Goal: Transaction & Acquisition: Subscribe to service/newsletter

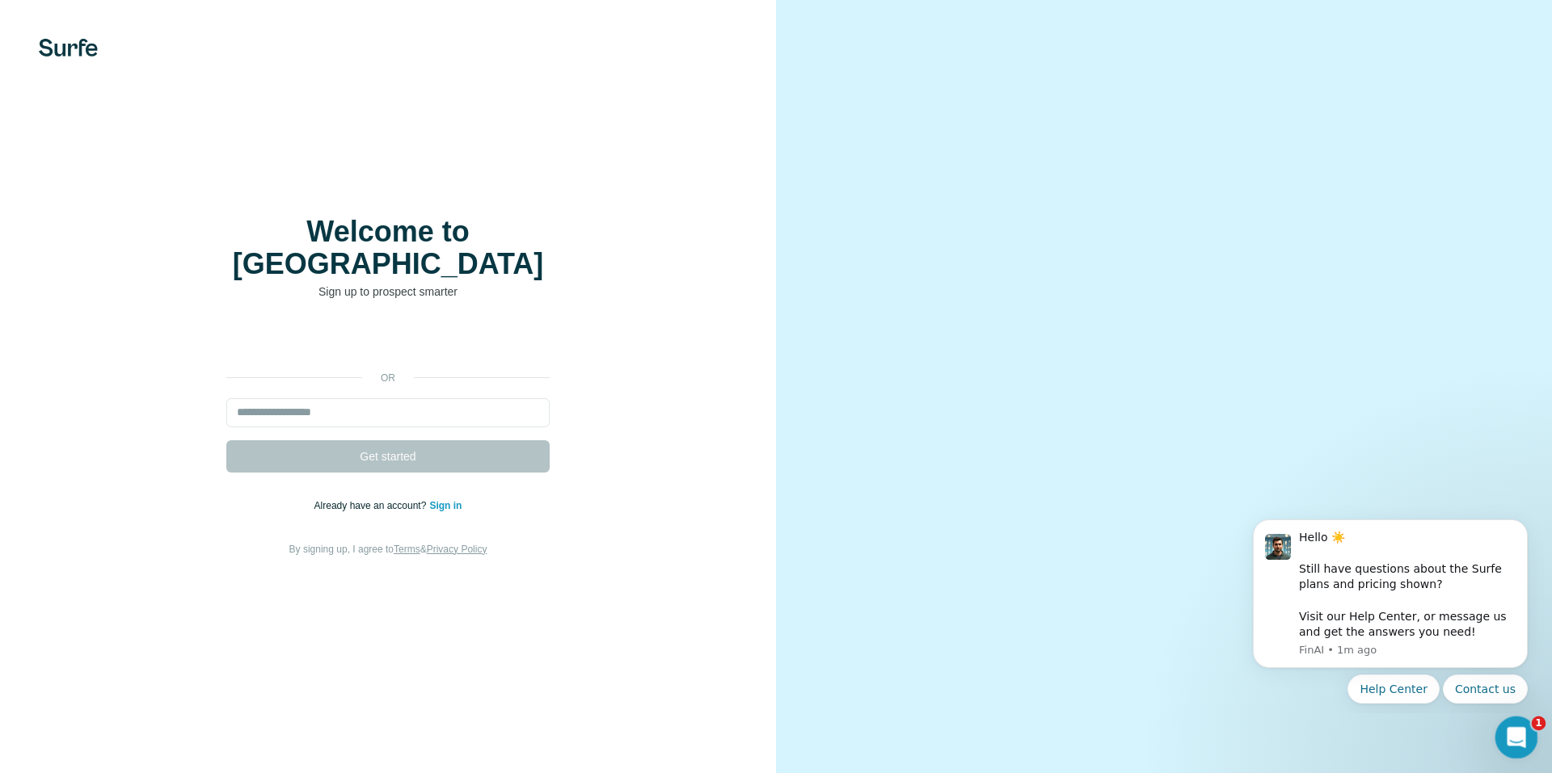
click at [1506, 743] on div "Open Intercom Messenger" at bounding box center [1513, 735] width 53 height 53
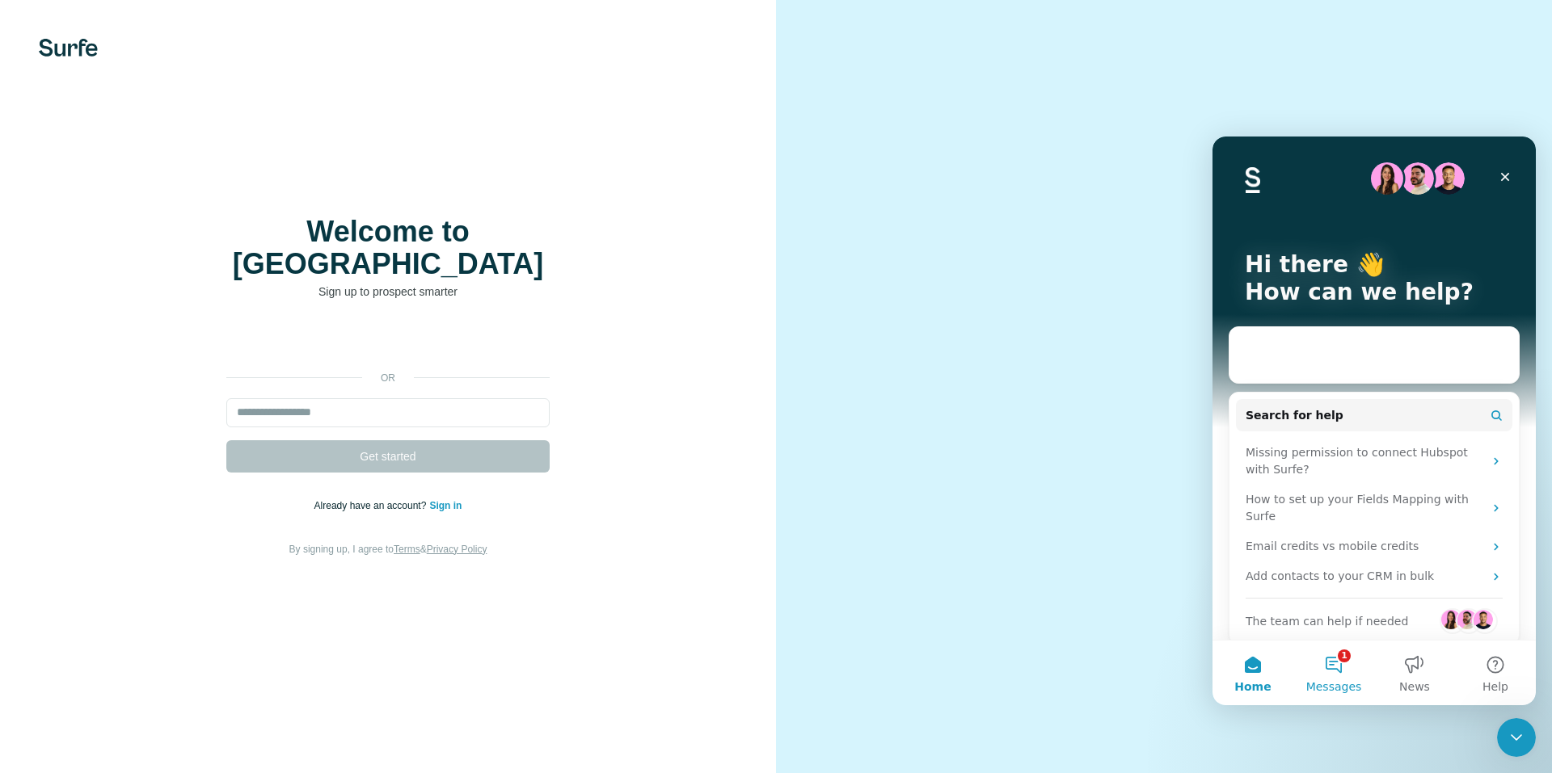
click at [1339, 681] on span "Messages" at bounding box center [1334, 686] width 56 height 11
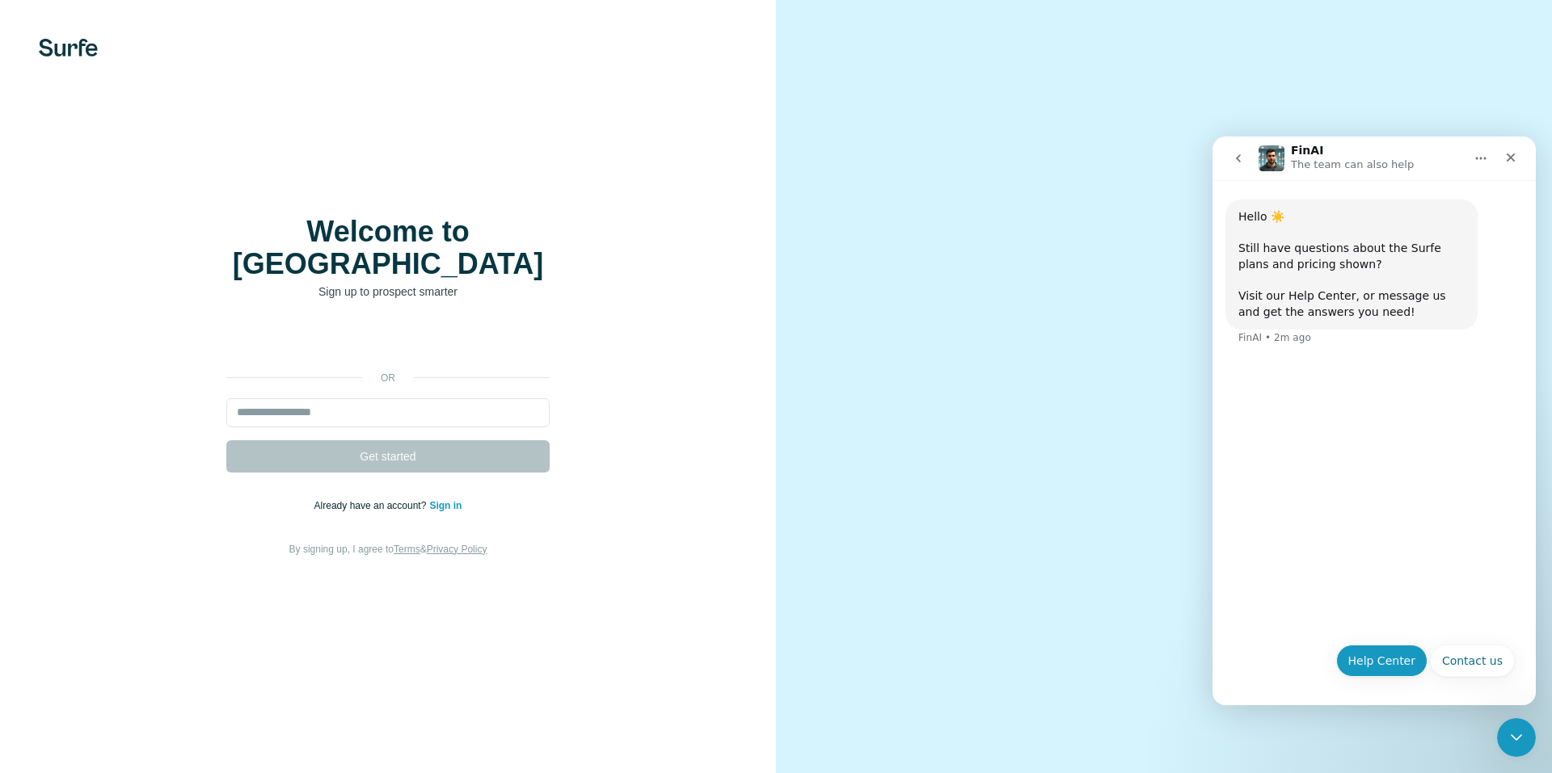
click at [1408, 659] on button "Help Center" at bounding box center [1382, 661] width 92 height 32
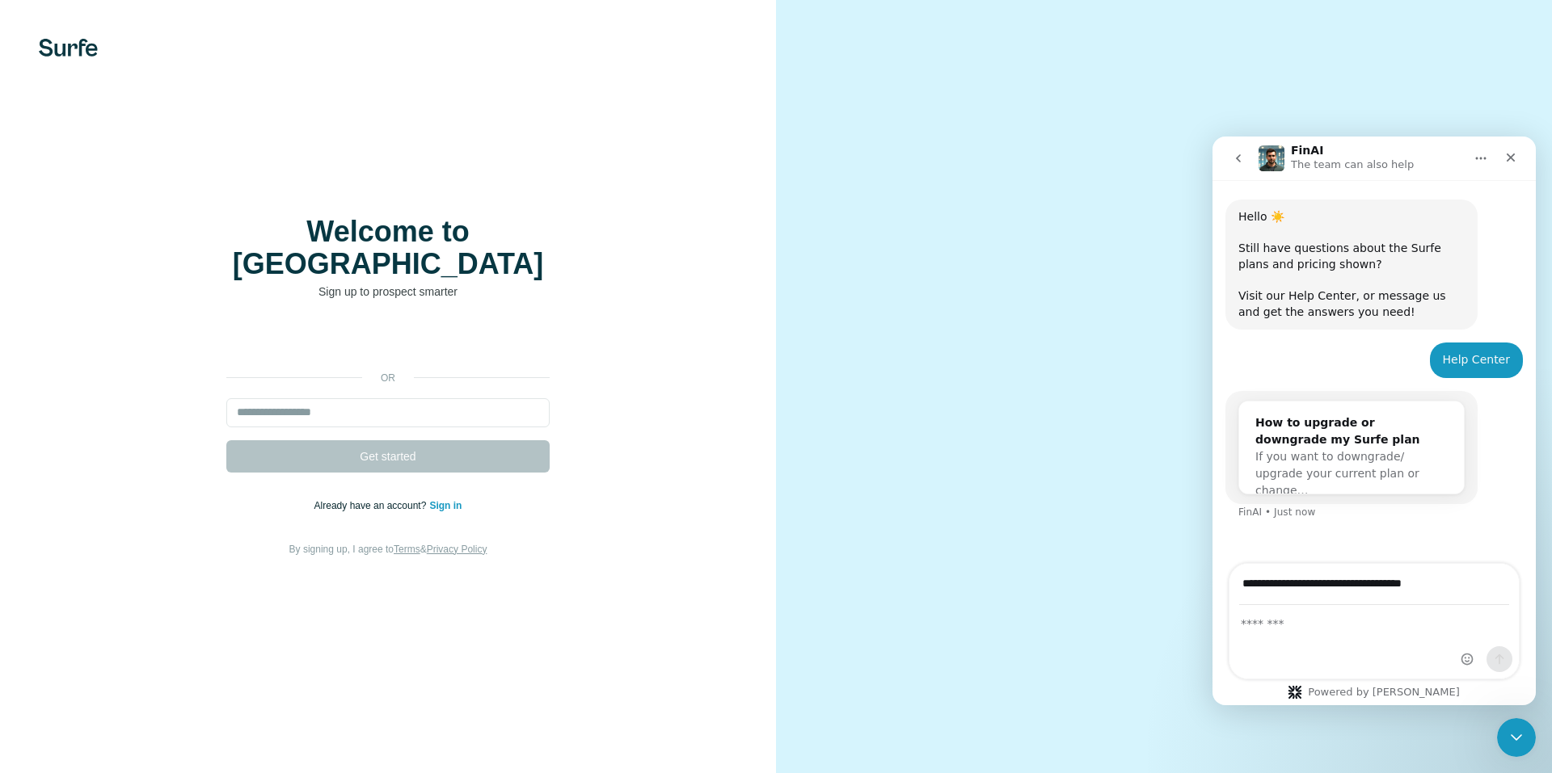
type input "**********"
click at [1330, 638] on div "Intercom messenger" at bounding box center [1373, 642] width 289 height 73
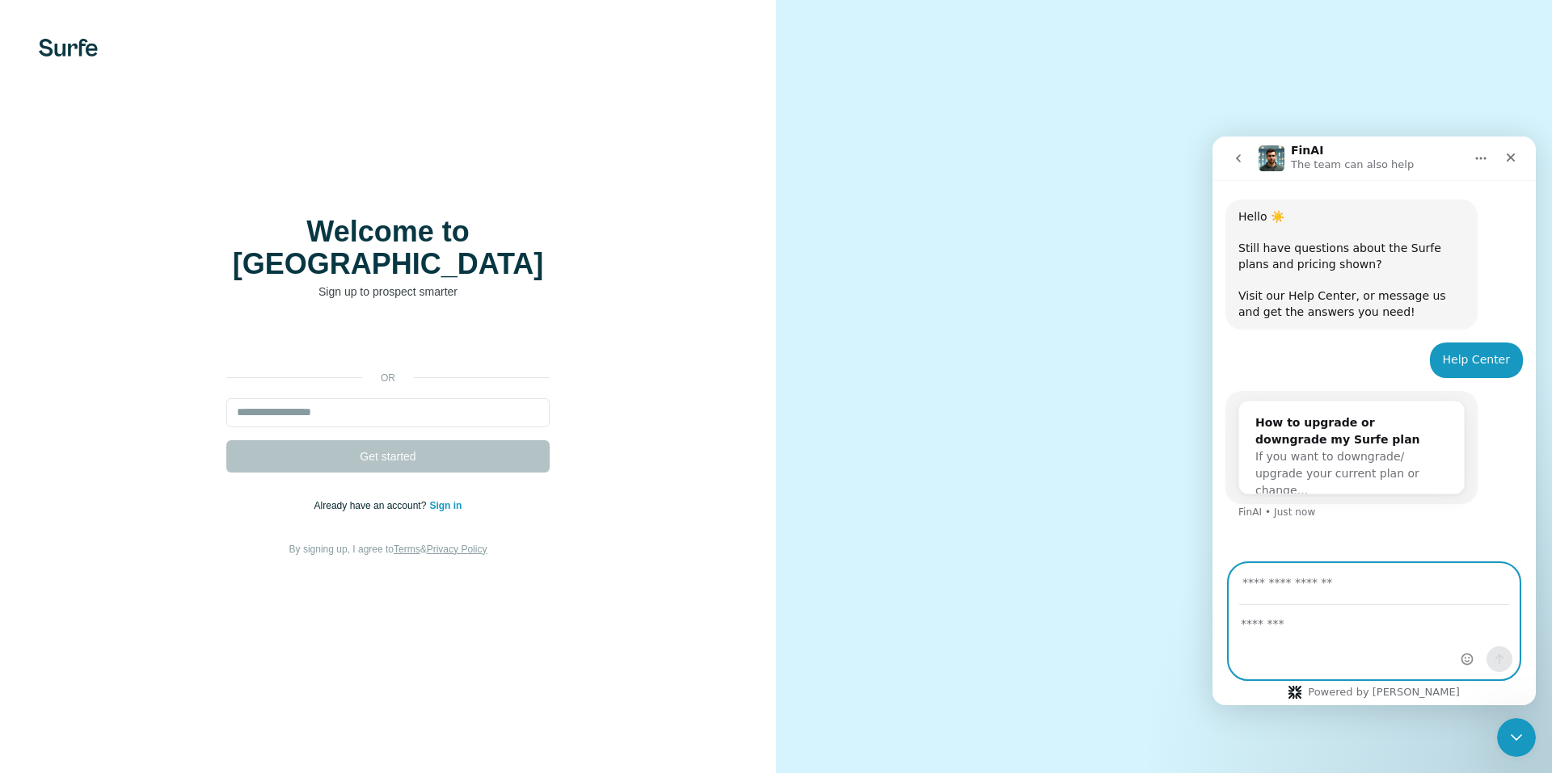
click at [1320, 629] on textarea "Message…" at bounding box center [1373, 619] width 289 height 27
paste textarea "**********"
type textarea "**********"
click at [1330, 587] on input "Your email" at bounding box center [1374, 584] width 270 height 41
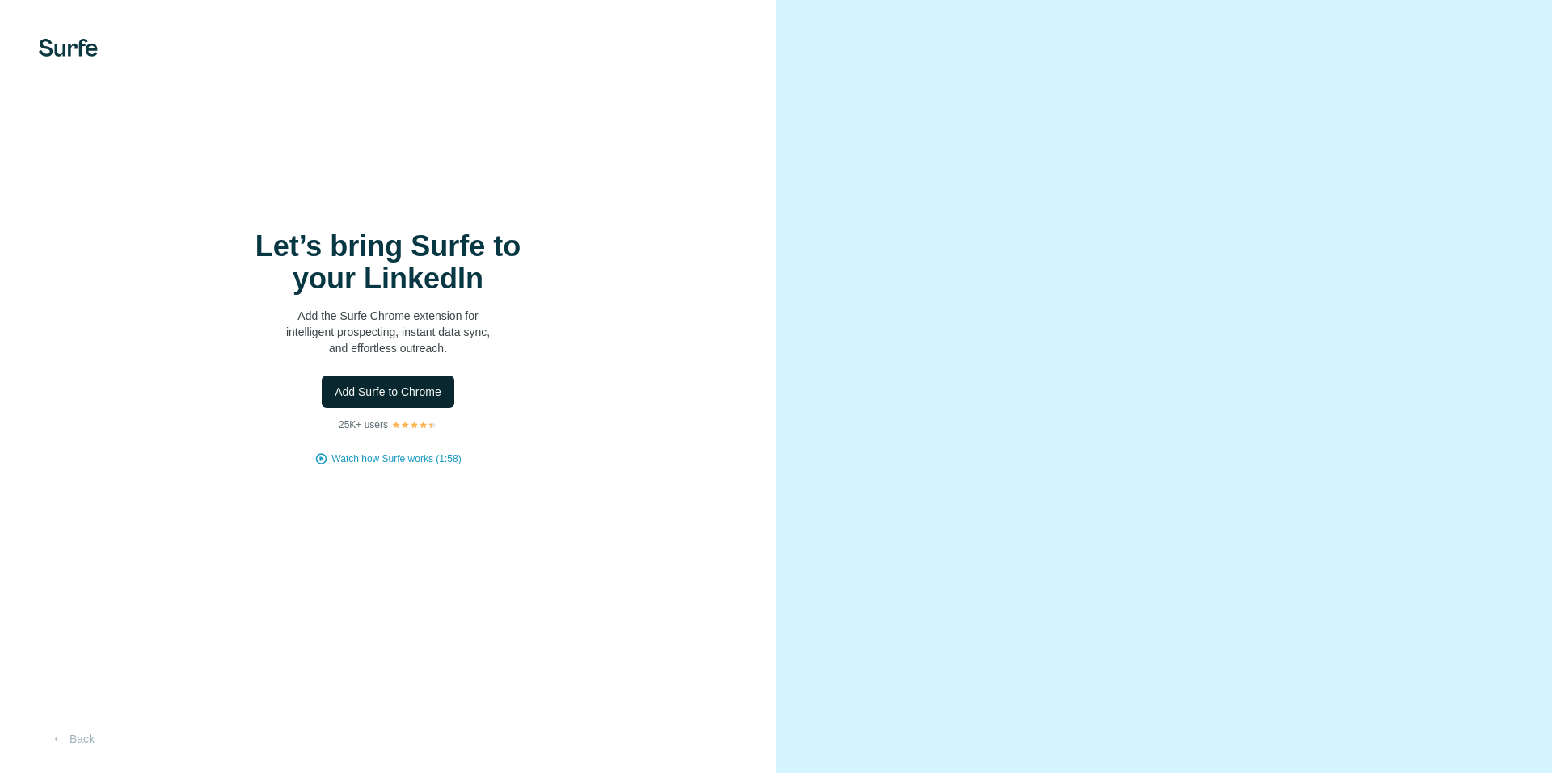
click at [360, 385] on span "Add Surfe to Chrome" at bounding box center [388, 392] width 107 height 16
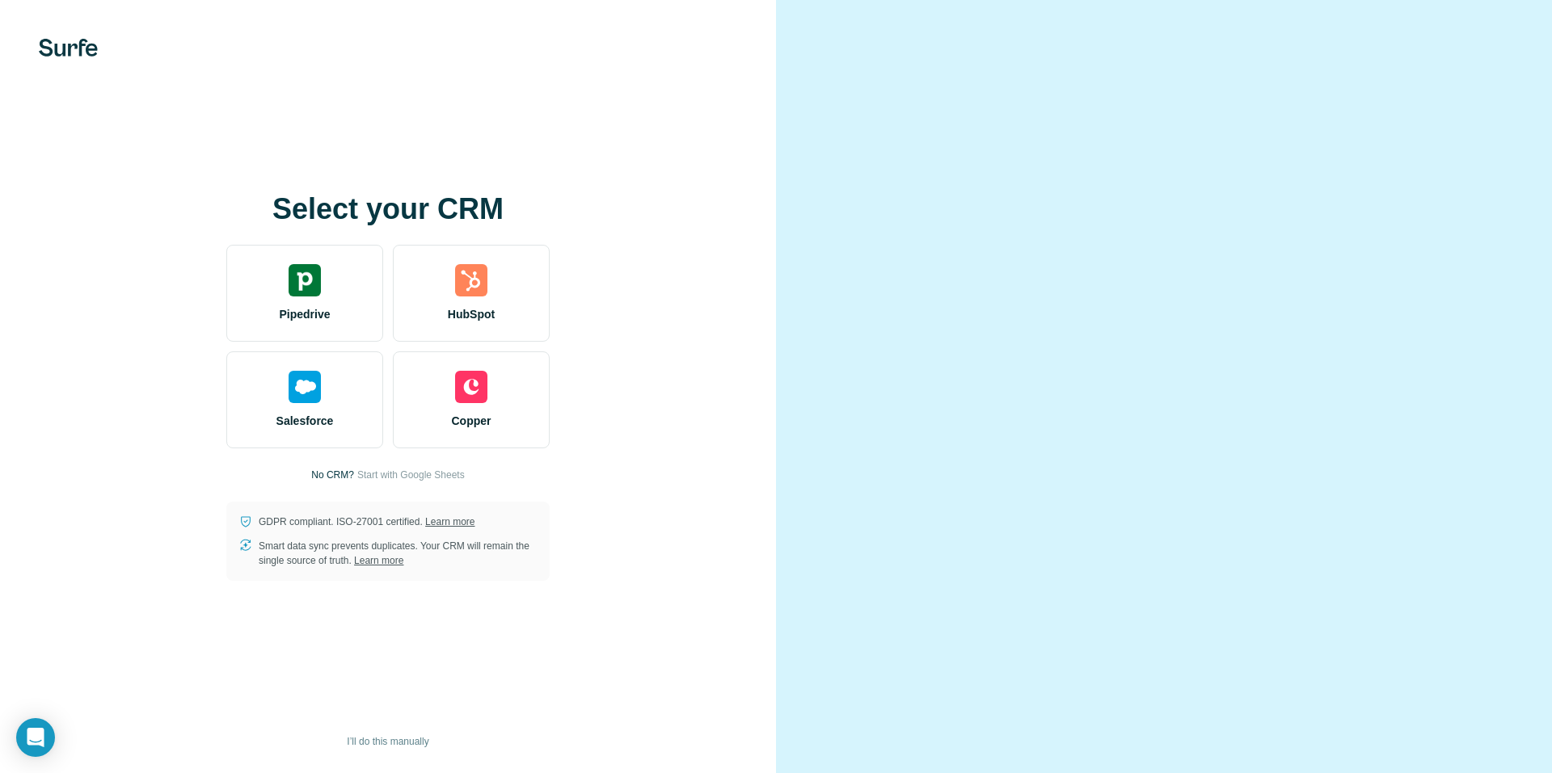
click at [993, 275] on video at bounding box center [1164, 387] width 582 height 291
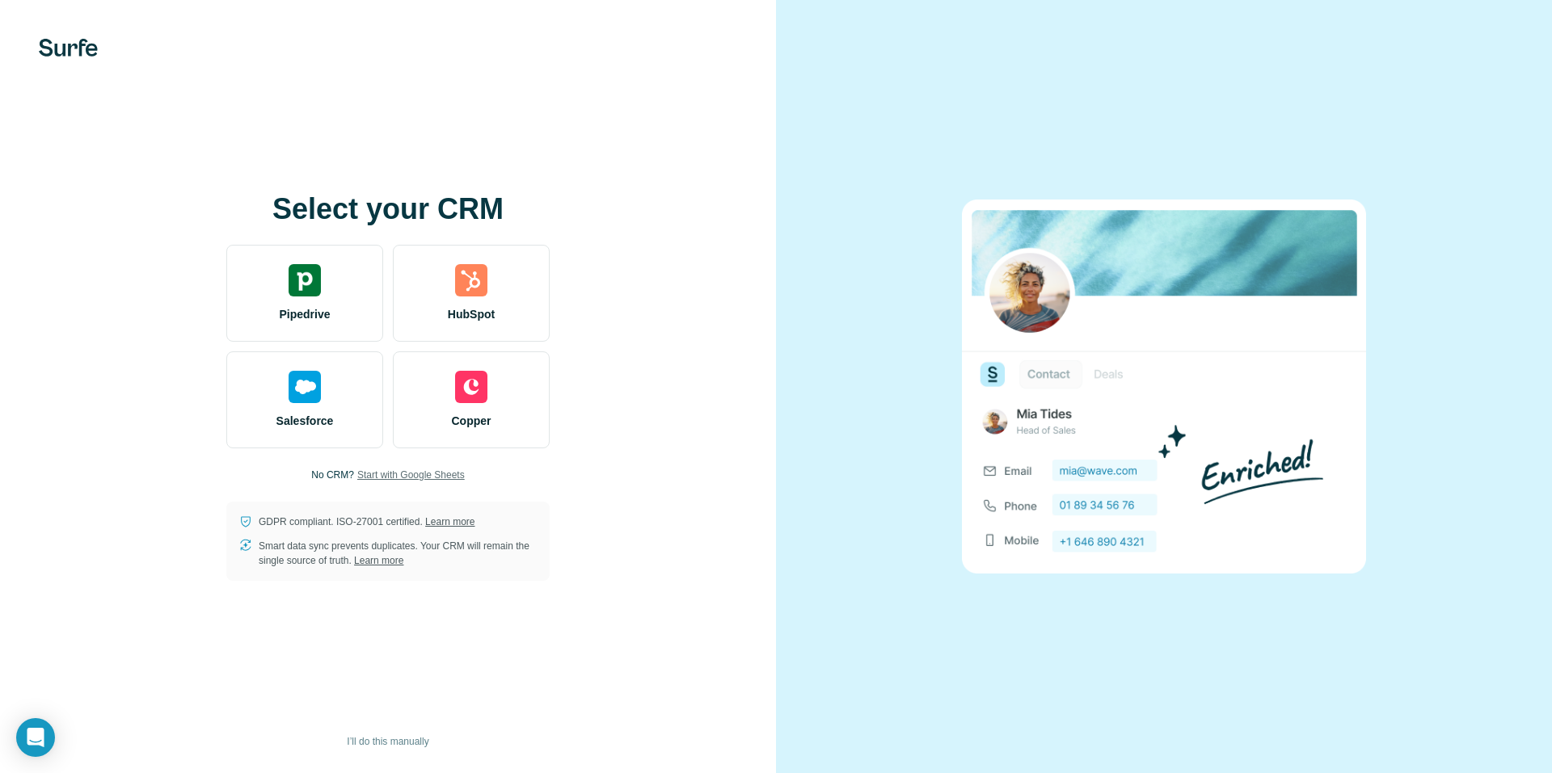
click at [415, 469] on span "Start with Google Sheets" at bounding box center [410, 475] width 107 height 15
click at [449, 478] on span "Start with Google Sheets" at bounding box center [410, 475] width 107 height 15
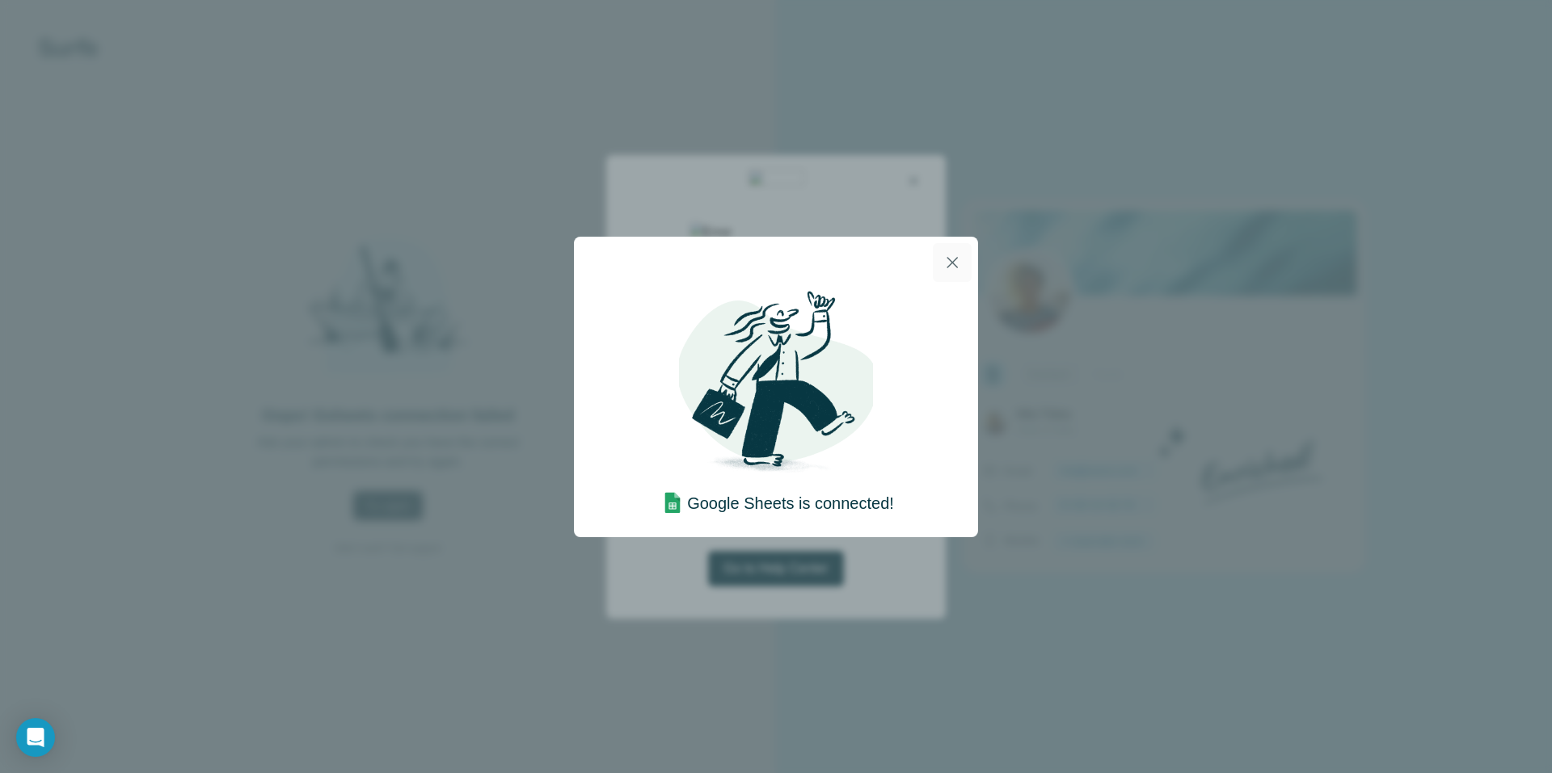
click at [951, 255] on icon "button" at bounding box center [951, 262] width 19 height 19
click at [953, 267] on icon "button" at bounding box center [951, 262] width 19 height 19
click at [950, 262] on icon "button" at bounding box center [951, 262] width 19 height 19
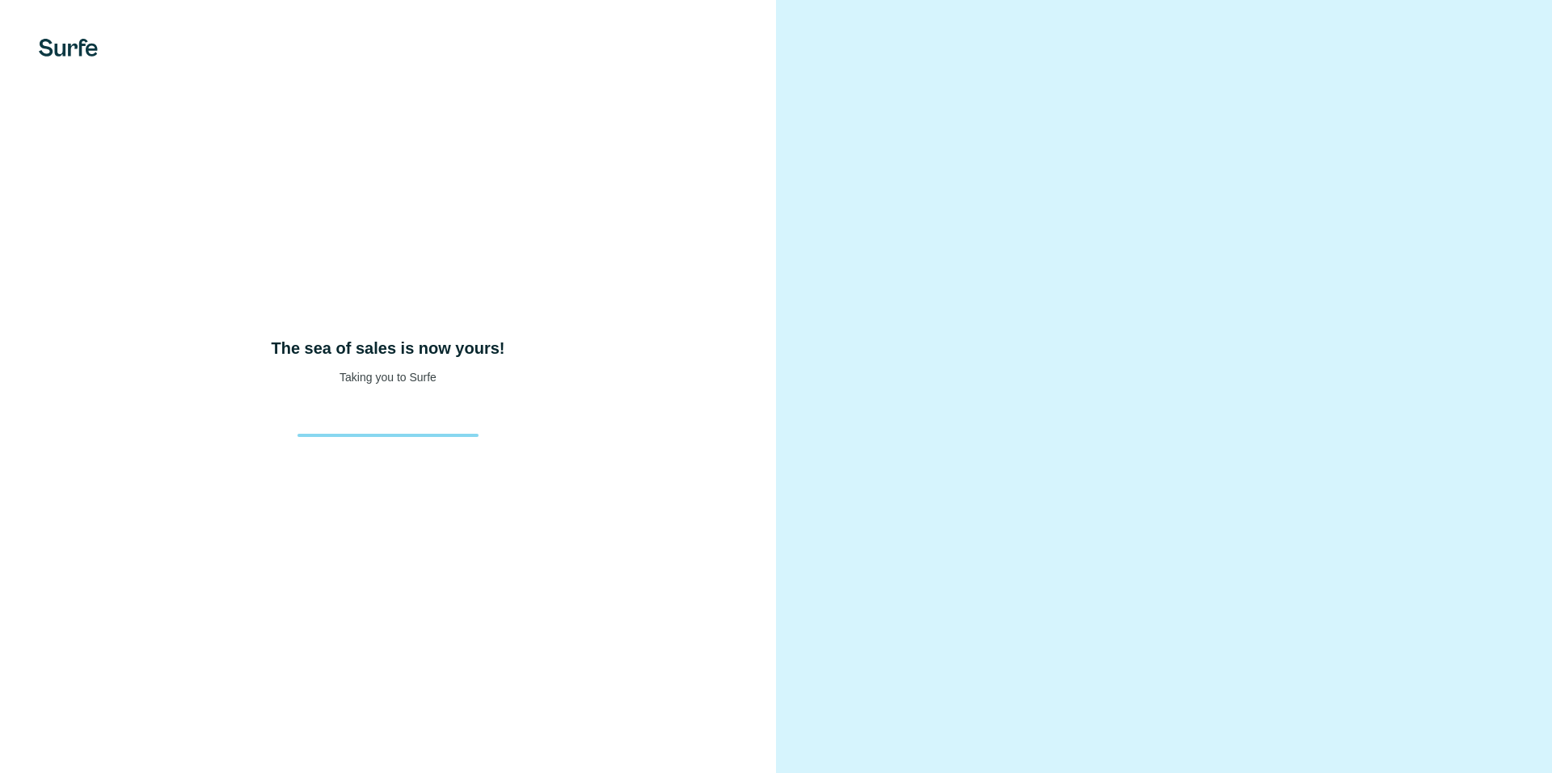
click at [67, 52] on img at bounding box center [68, 48] width 59 height 18
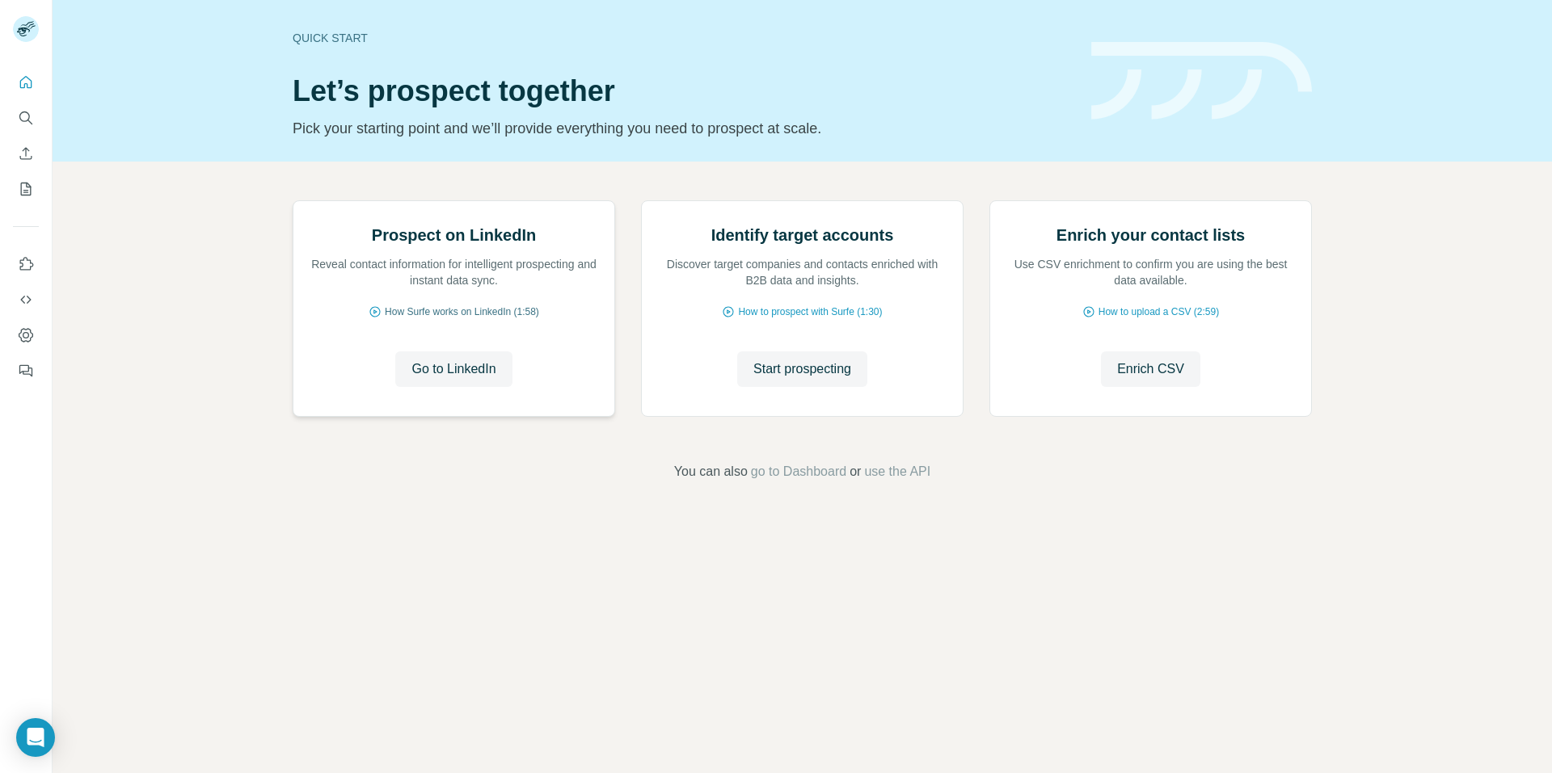
click at [463, 319] on span "How Surfe works on LinkedIn (1:58)" at bounding box center [462, 312] width 154 height 15
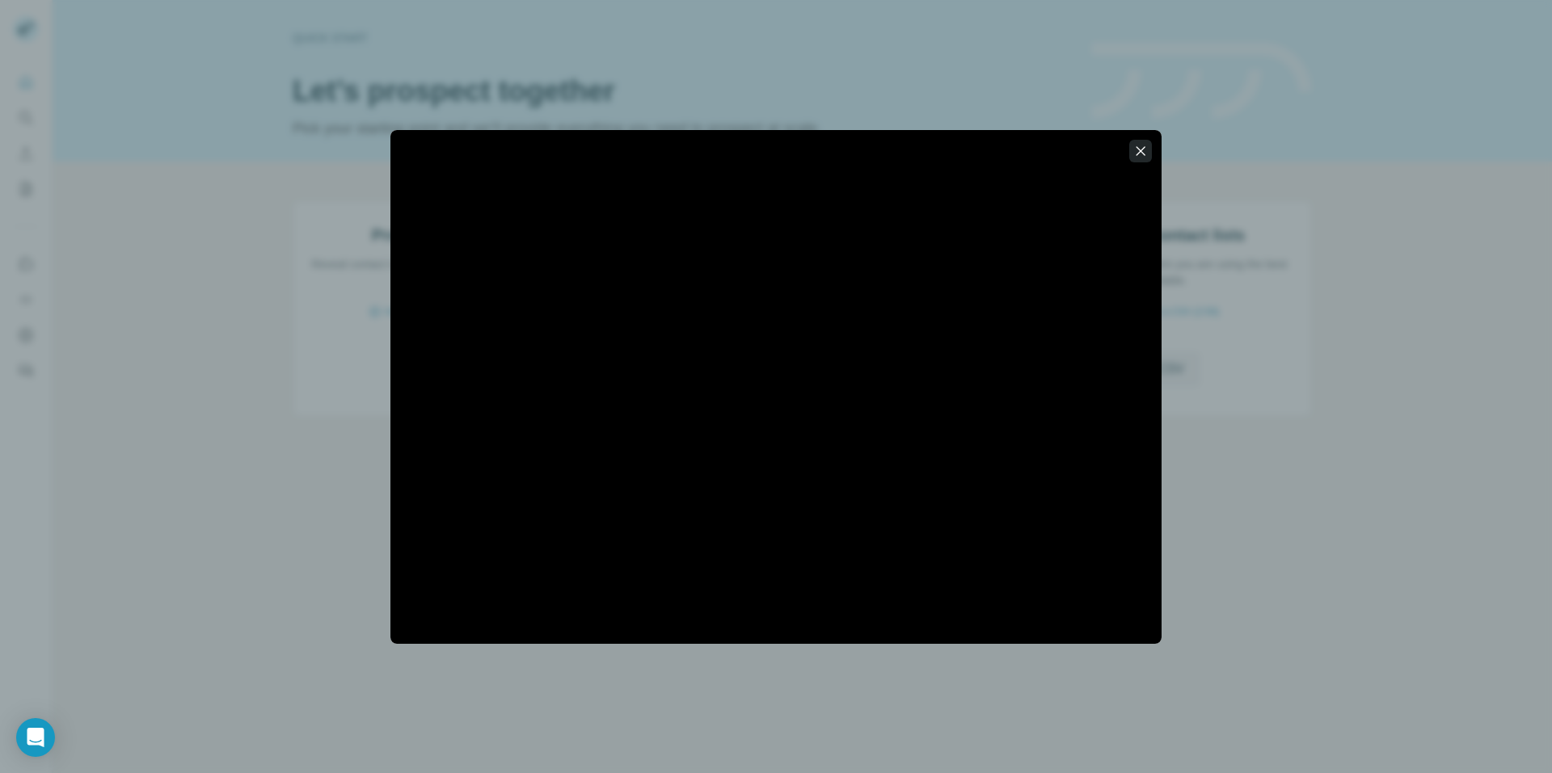
click at [1136, 141] on button "button" at bounding box center [1140, 151] width 23 height 23
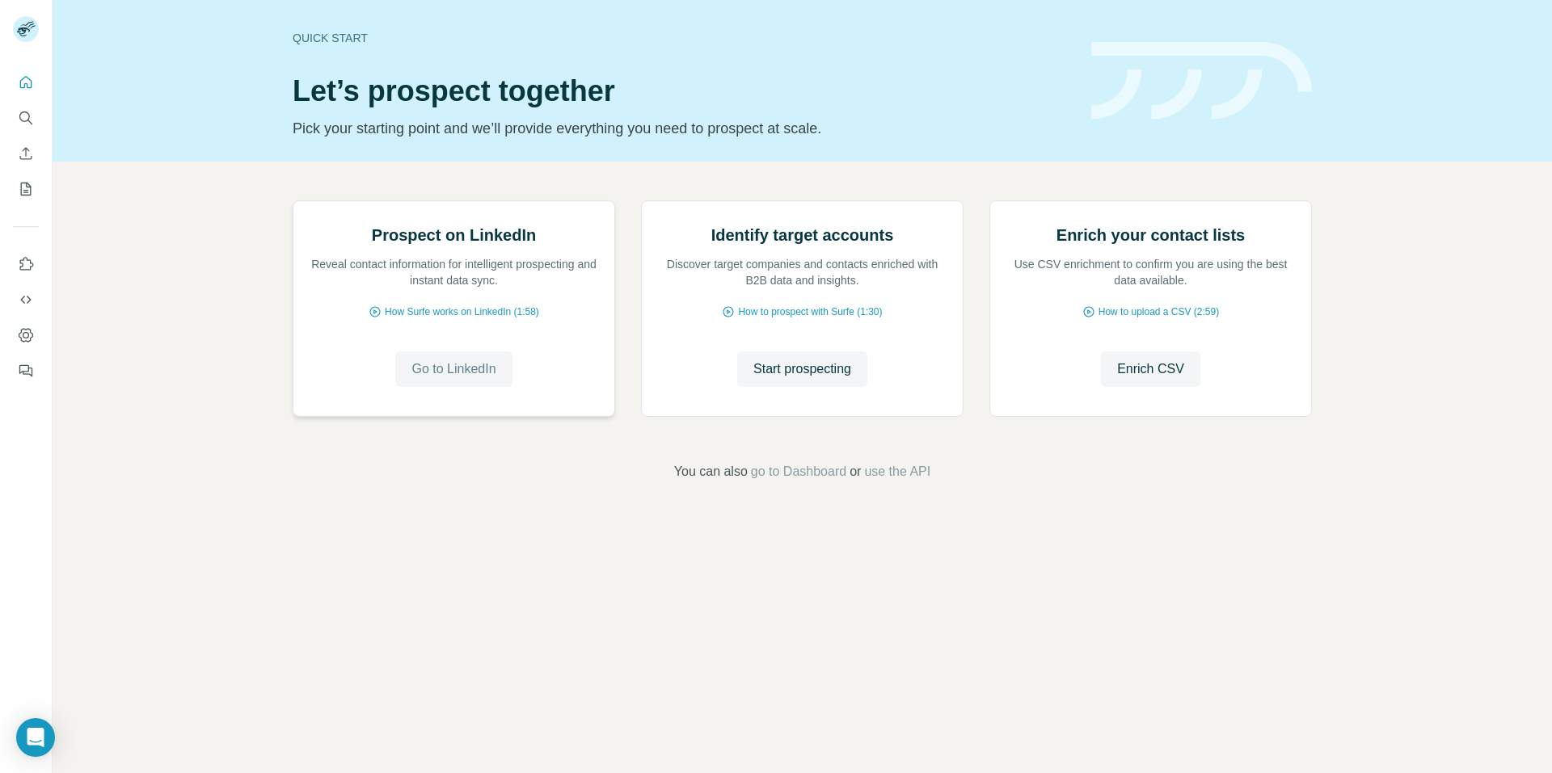
click at [455, 379] on span "Go to LinkedIn" at bounding box center [453, 369] width 84 height 19
